Goal: Task Accomplishment & Management: Manage account settings

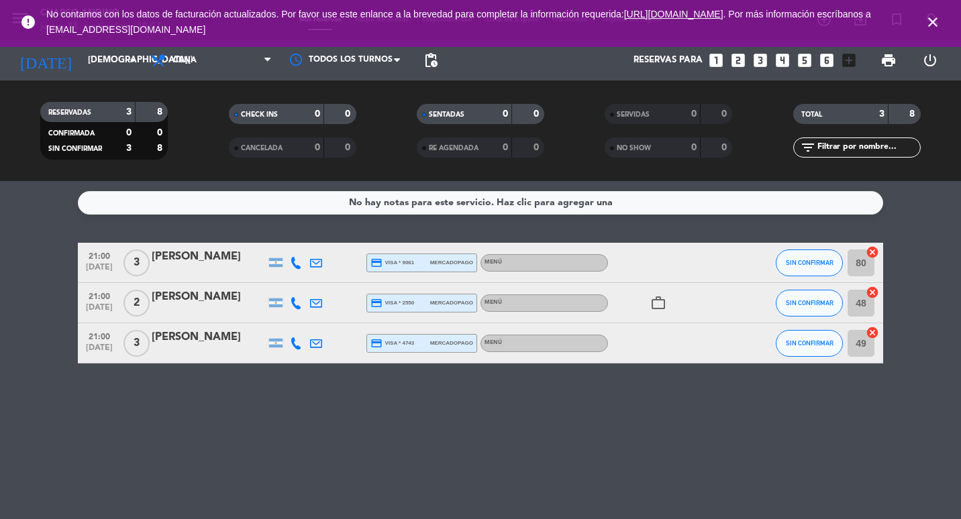
click at [658, 299] on icon "work_outline" at bounding box center [658, 303] width 16 height 16
click at [113, 75] on div "[DATE] [DATE] arrow_drop_down" at bounding box center [77, 60] width 134 height 40
click at [113, 70] on input "[DEMOGRAPHIC_DATA][DATE]" at bounding box center [139, 60] width 117 height 24
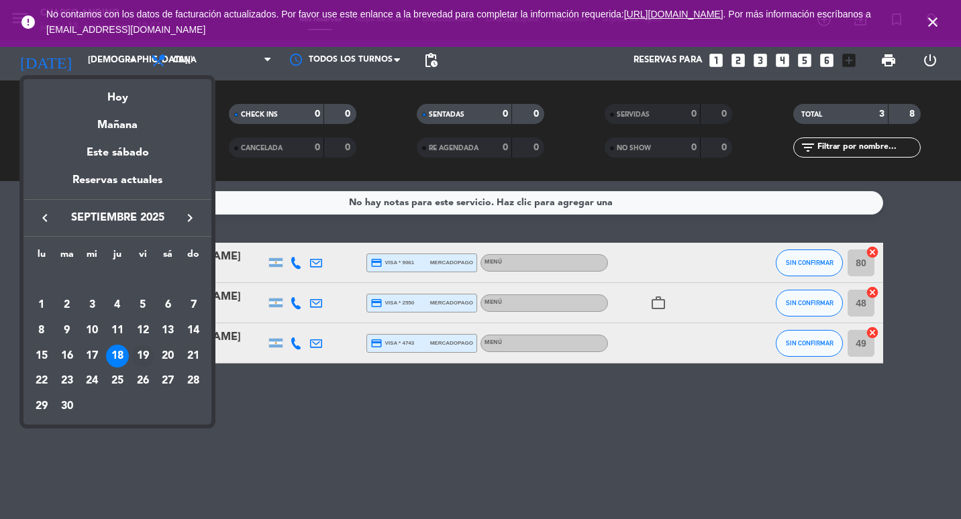
click at [141, 357] on div "19" at bounding box center [143, 356] width 23 height 23
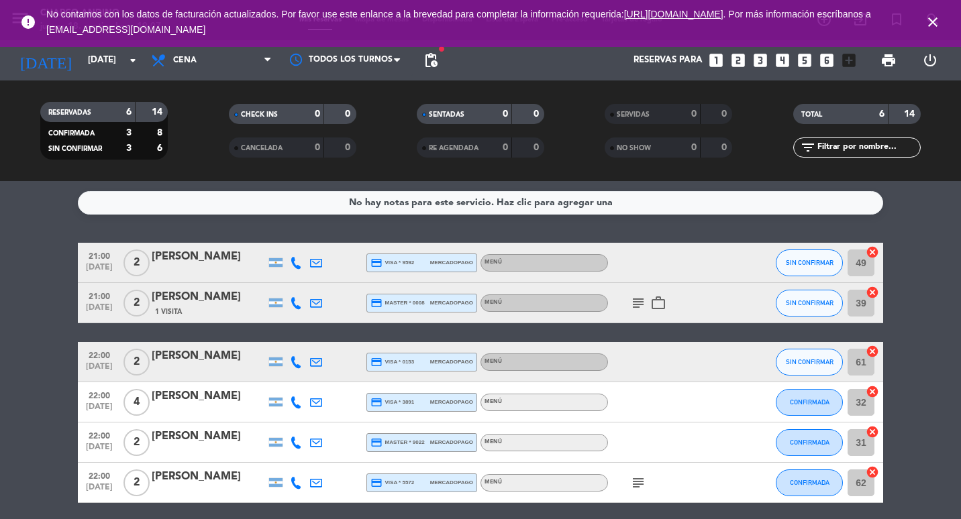
click at [421, 59] on span "pending_actions" at bounding box center [430, 60] width 27 height 27
click at [423, 59] on span "pending_actions" at bounding box center [431, 60] width 16 height 16
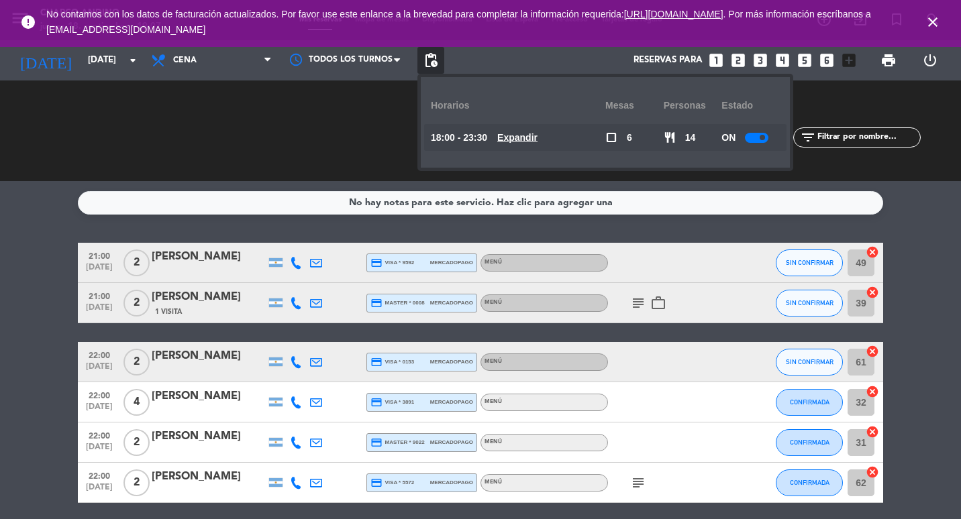
click at [423, 59] on span "pending_actions" at bounding box center [431, 60] width 16 height 16
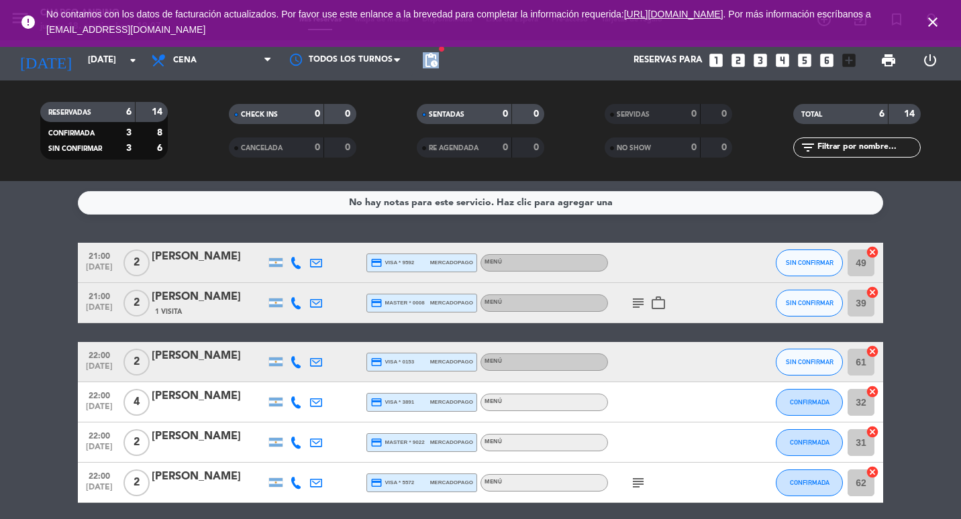
click at [423, 59] on span "pending_actions" at bounding box center [431, 60] width 16 height 16
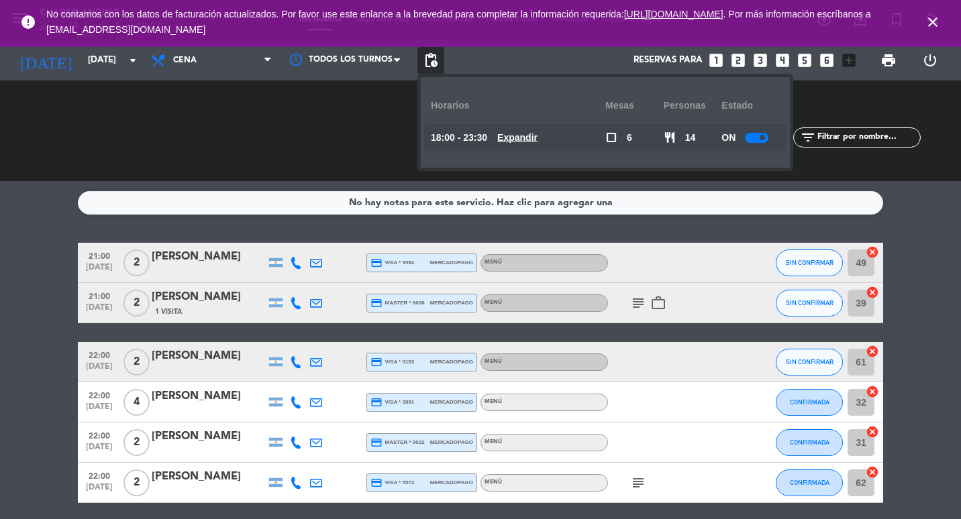
drag, startPoint x: 423, startPoint y: 59, endPoint x: 543, endPoint y: 137, distance: 143.1
click at [537, 137] on u "Expandir" at bounding box center [517, 137] width 40 height 11
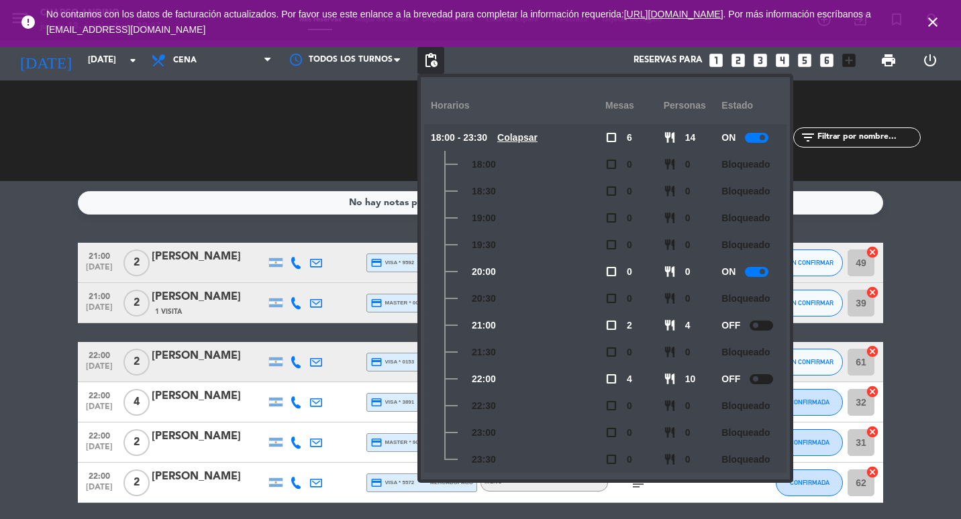
click at [431, 50] on span "pending_actions" at bounding box center [430, 60] width 27 height 27
click at [432, 63] on span "pending_actions" at bounding box center [431, 60] width 16 height 16
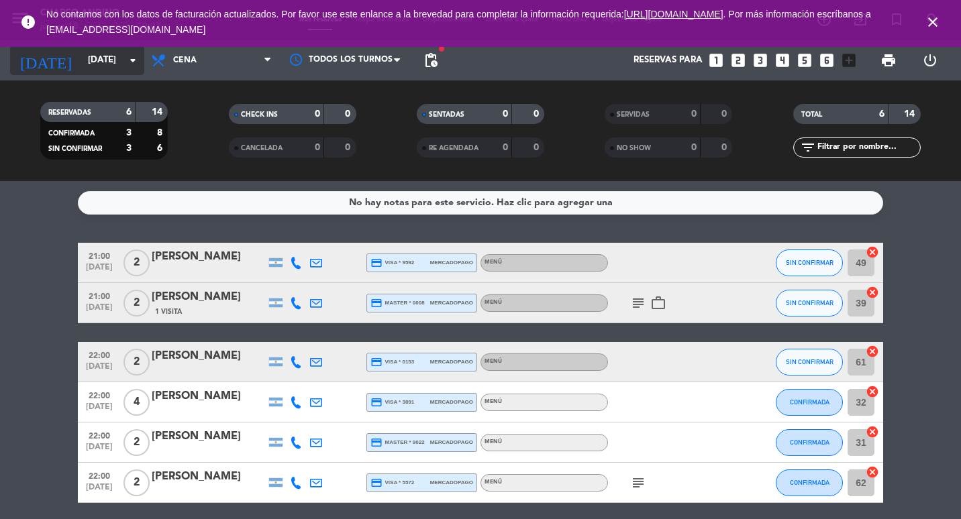
click at [117, 56] on input "[DATE]" at bounding box center [139, 60] width 117 height 24
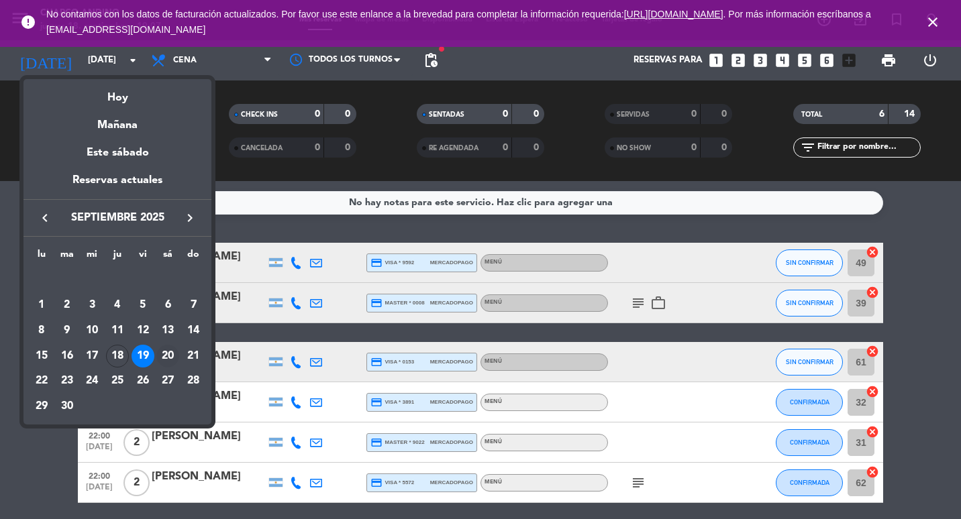
click at [164, 355] on div "20" at bounding box center [167, 356] width 23 height 23
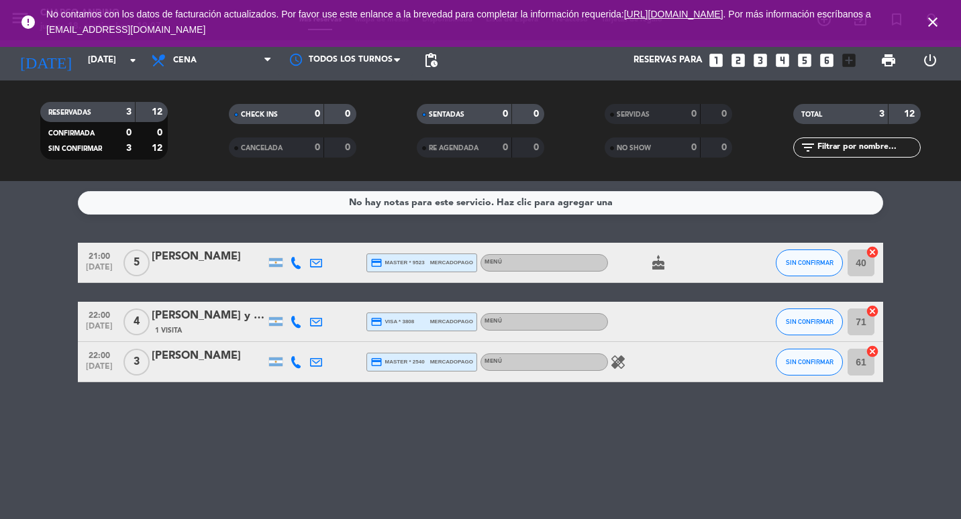
click at [615, 372] on div "healing" at bounding box center [668, 362] width 121 height 40
click at [615, 370] on div "healing" at bounding box center [668, 362] width 121 height 40
drag, startPoint x: 615, startPoint y: 370, endPoint x: 615, endPoint y: 362, distance: 7.4
click at [615, 362] on icon "healing" at bounding box center [618, 362] width 16 height 16
click at [554, 390] on div "No hay notas para este servicio. Haz clic para agregar una 21:00 [DATE] 5 [PERS…" at bounding box center [480, 350] width 961 height 338
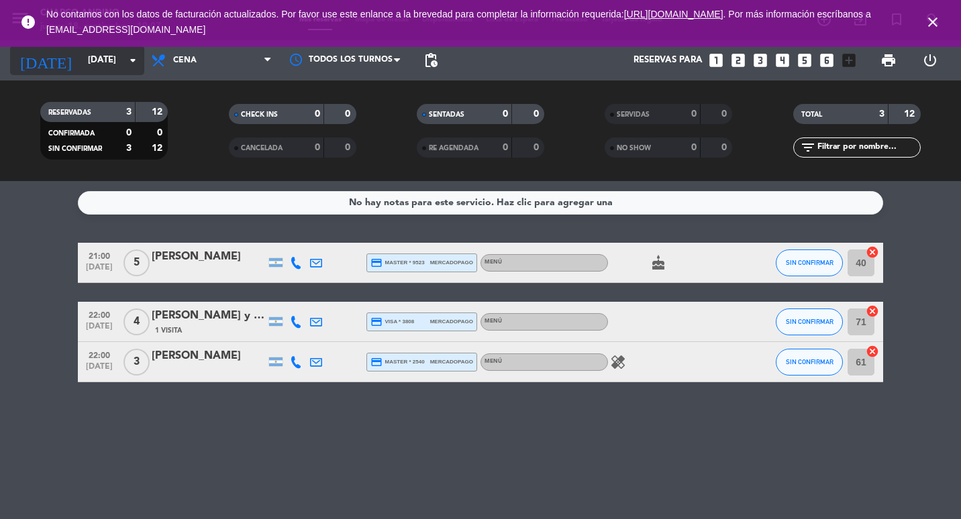
click at [121, 71] on input "[DATE]" at bounding box center [139, 60] width 117 height 24
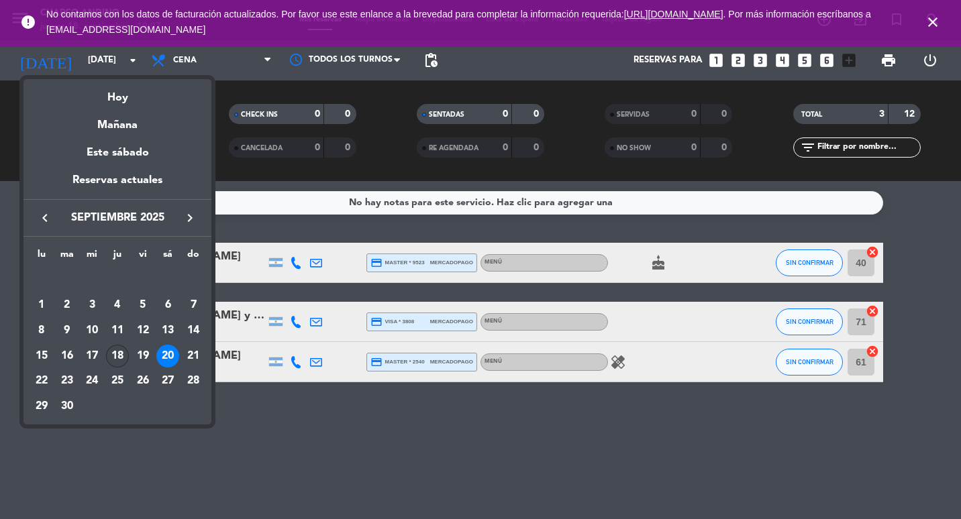
click at [119, 354] on div "18" at bounding box center [117, 356] width 23 height 23
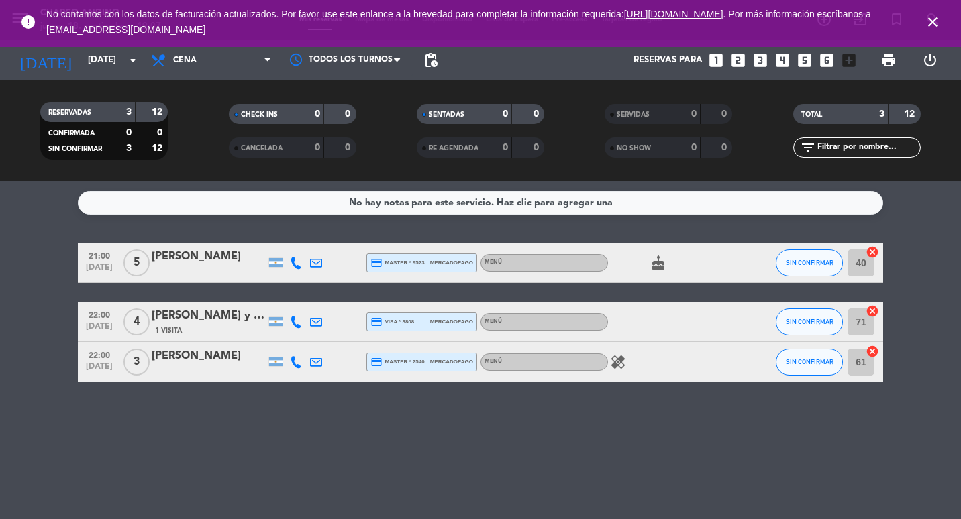
type input "[DEMOGRAPHIC_DATA][DATE]"
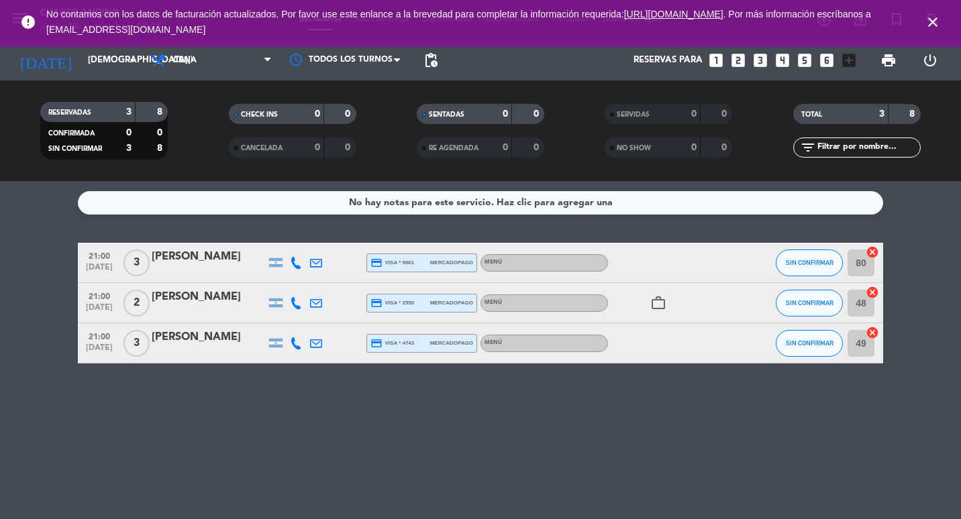
click at [657, 305] on icon "work_outline" at bounding box center [658, 303] width 16 height 16
click at [620, 370] on div "No hay notas para este servicio. Haz clic para agregar una 21:00 [DATE] 3 [PERS…" at bounding box center [480, 350] width 961 height 338
